Goal: Navigation & Orientation: Find specific page/section

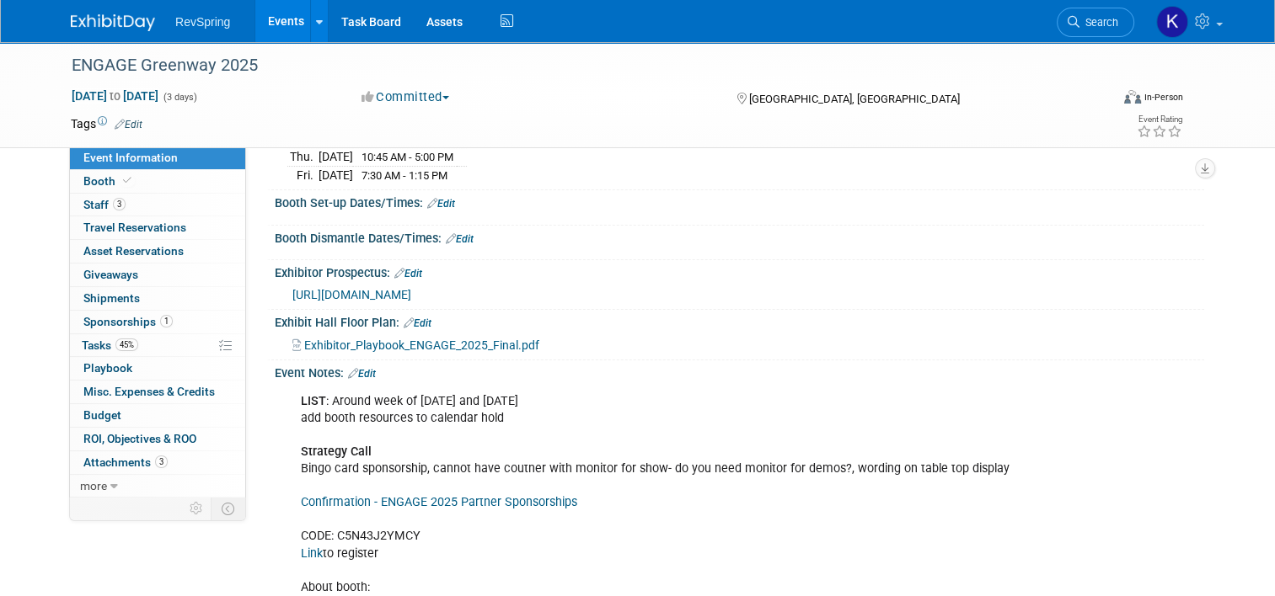
click at [273, 17] on link "Events" at bounding box center [285, 21] width 61 height 42
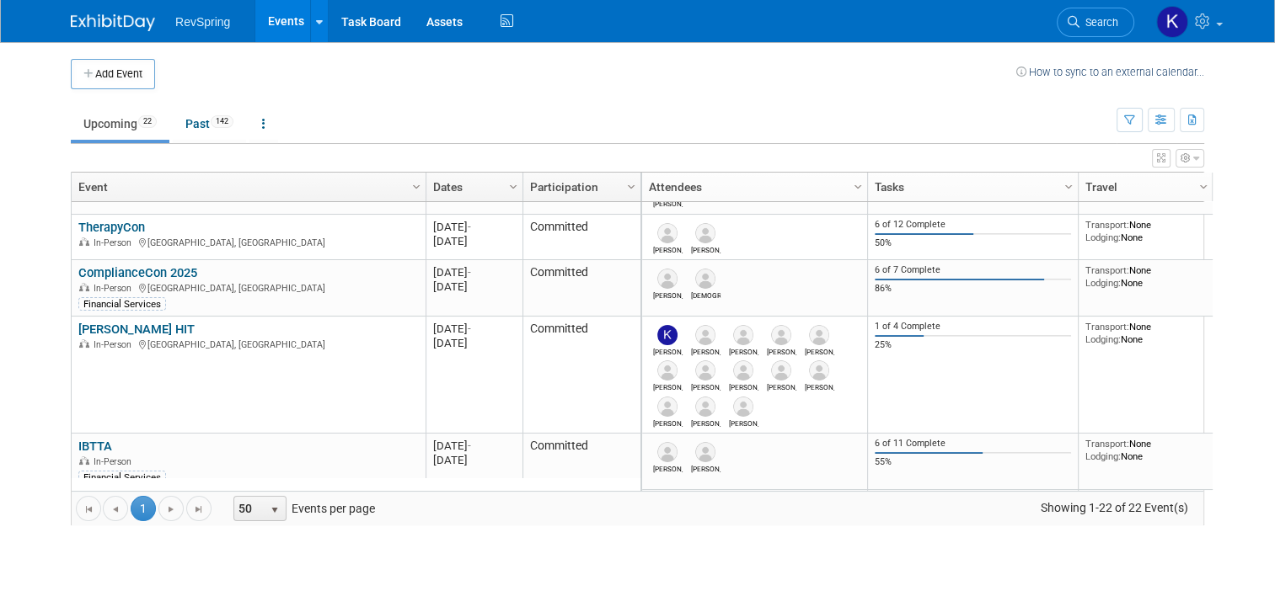
scroll to position [227, 0]
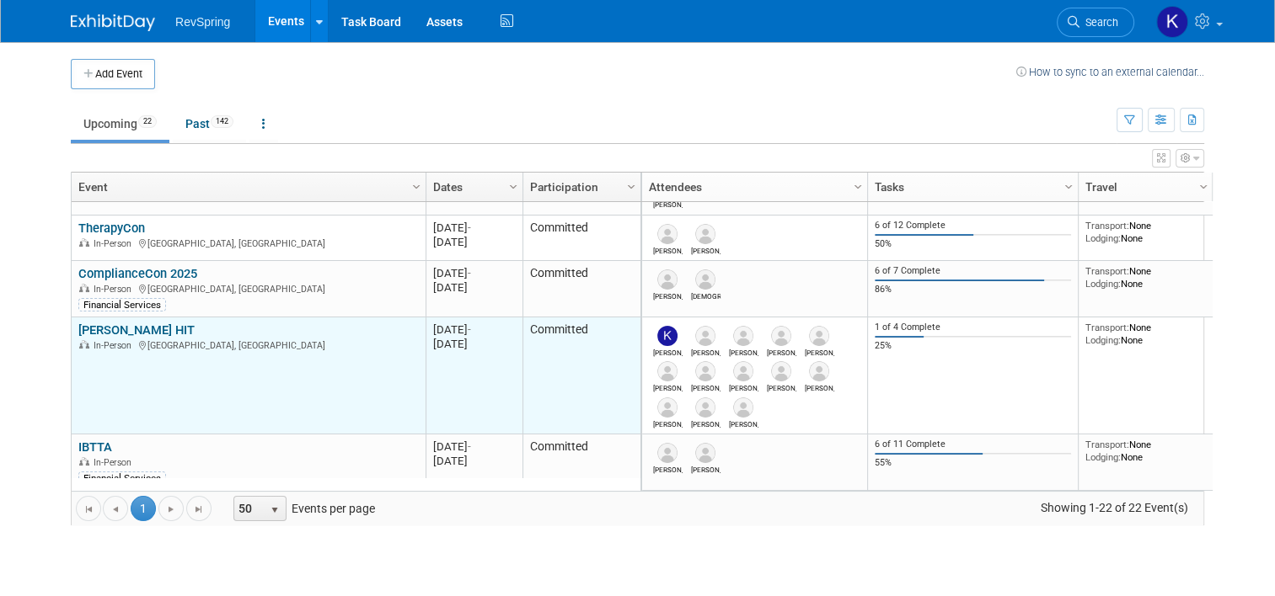
click at [103, 327] on link "Becker's HIT" at bounding box center [136, 330] width 116 height 15
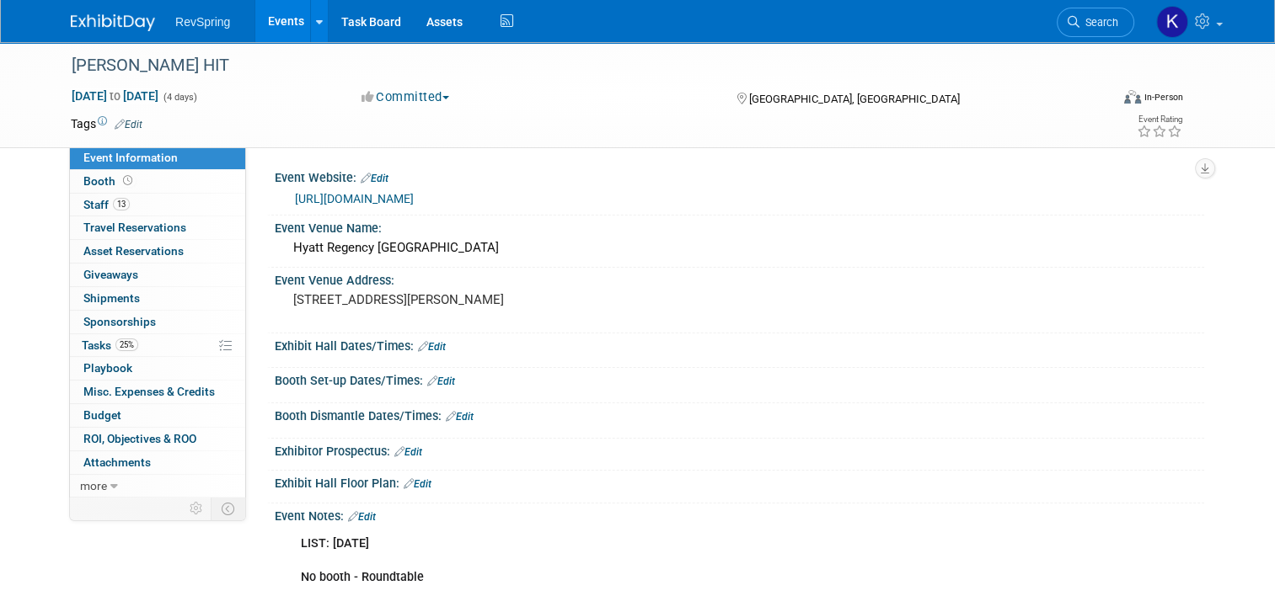
scroll to position [353, 0]
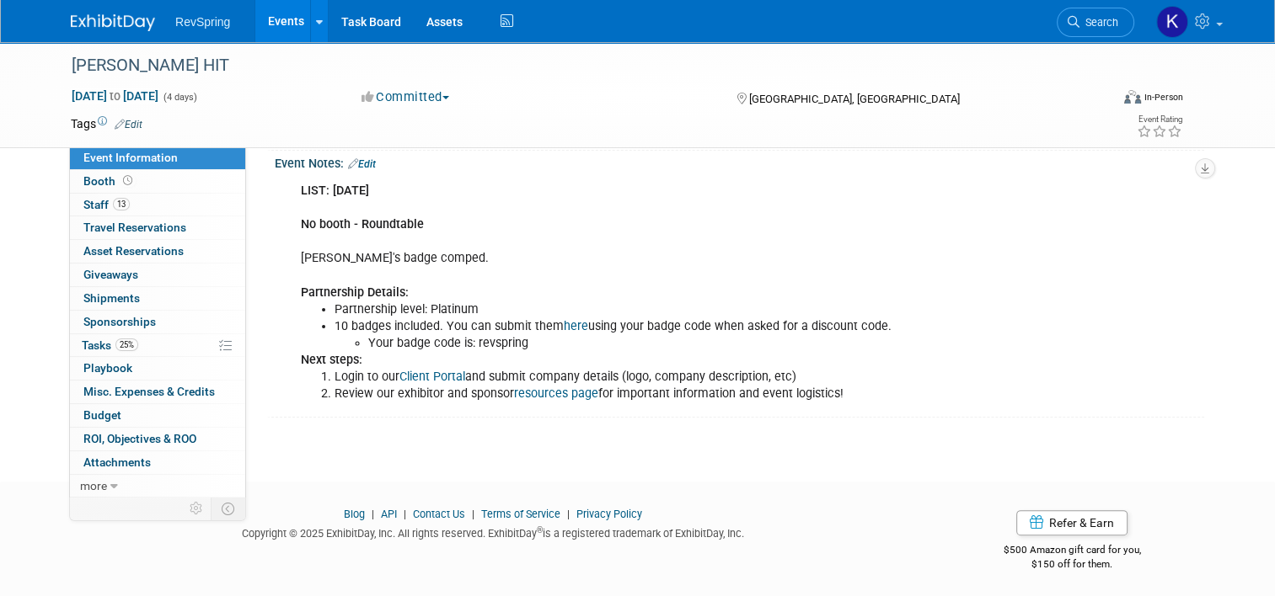
click at [564, 323] on link "here" at bounding box center [576, 326] width 24 height 14
